Goal: Task Accomplishment & Management: Manage account settings

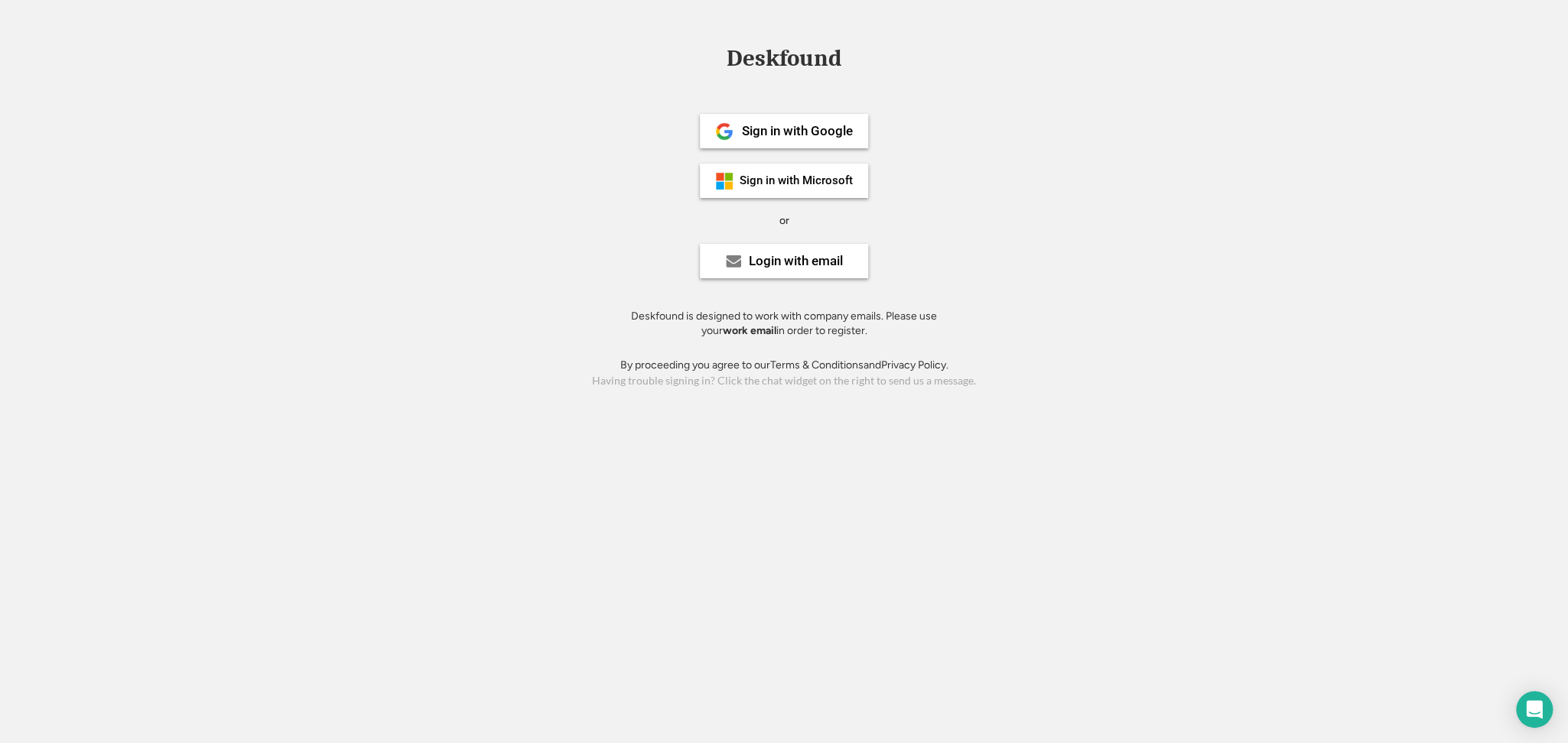
drag, startPoint x: 1532, startPoint y: 122, endPoint x: 1509, endPoint y: 116, distance: 23.8
click at [1532, 122] on div "Deskfound Sign in with Google Sign in with Microsoft or Login with email Deskfo…" at bounding box center [784, 219] width 1568 height 344
click at [809, 264] on div "Login with email" at bounding box center [796, 261] width 94 height 13
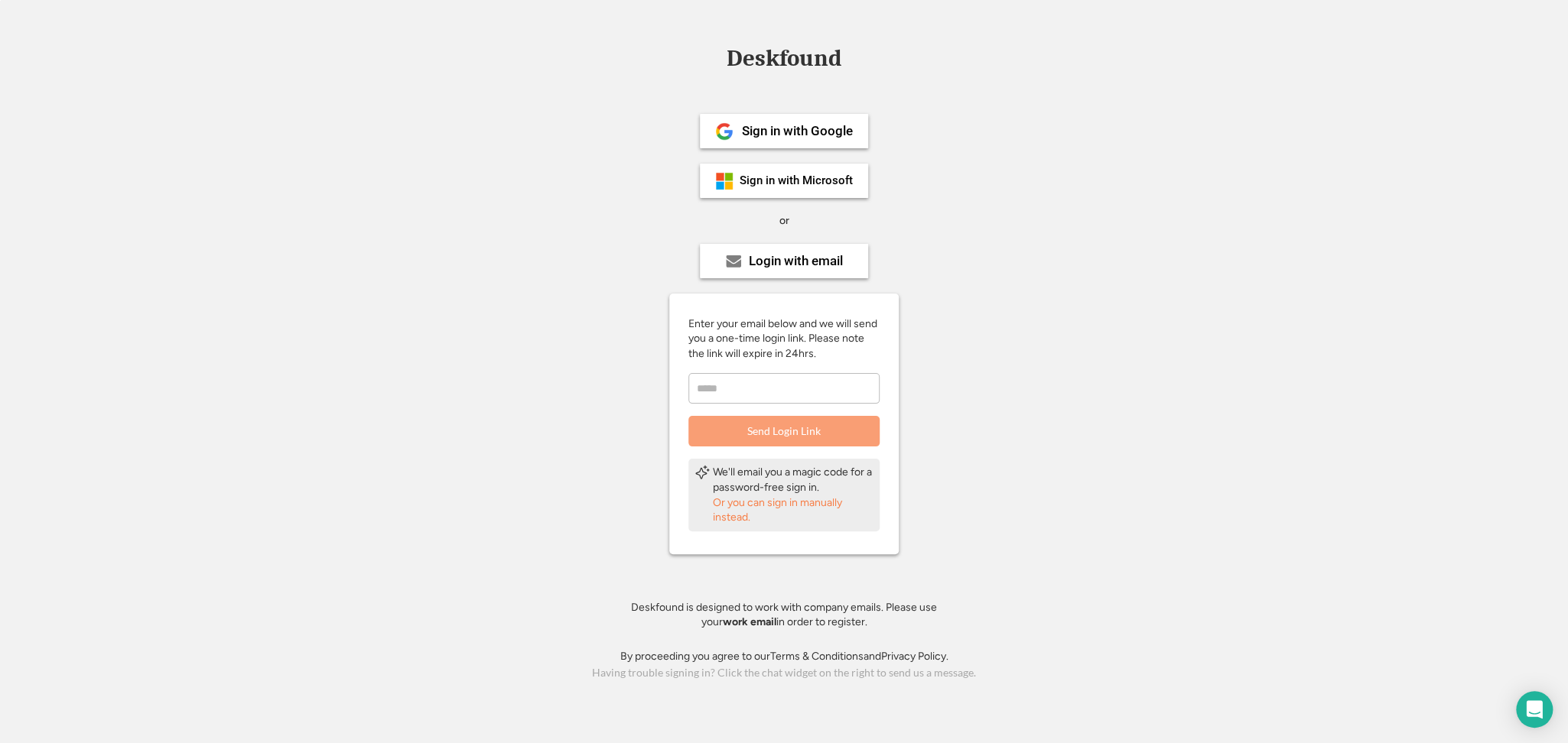
click at [762, 392] on input "email" at bounding box center [784, 388] width 191 height 30
type input "**********"
click at [779, 432] on button "Send Login Link" at bounding box center [784, 431] width 191 height 30
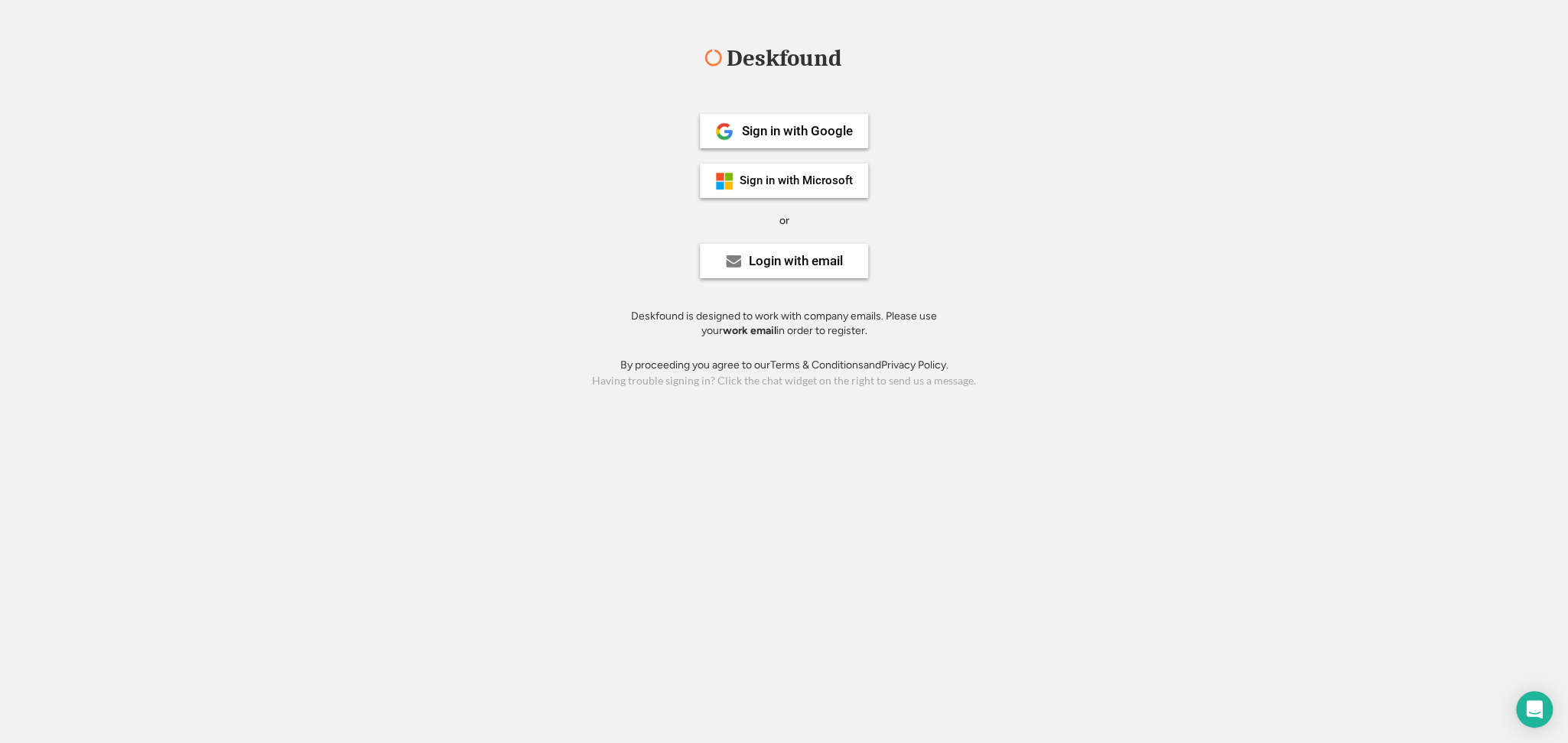
click at [13, 93] on div "Deskfound Sign in with Google Sign in with Microsoft or Login with email Deskfo…" at bounding box center [784, 219] width 1568 height 344
click at [71, 710] on div "Deskfound Sign in with Google Sign in with Microsoft or Login with email Deskfo…" at bounding box center [784, 372] width 1568 height 743
click at [295, 675] on div "Deskfound Sign in with Google Sign in with Microsoft or Login with email Deskfo…" at bounding box center [784, 372] width 1568 height 743
